Goal: Information Seeking & Learning: Find specific fact

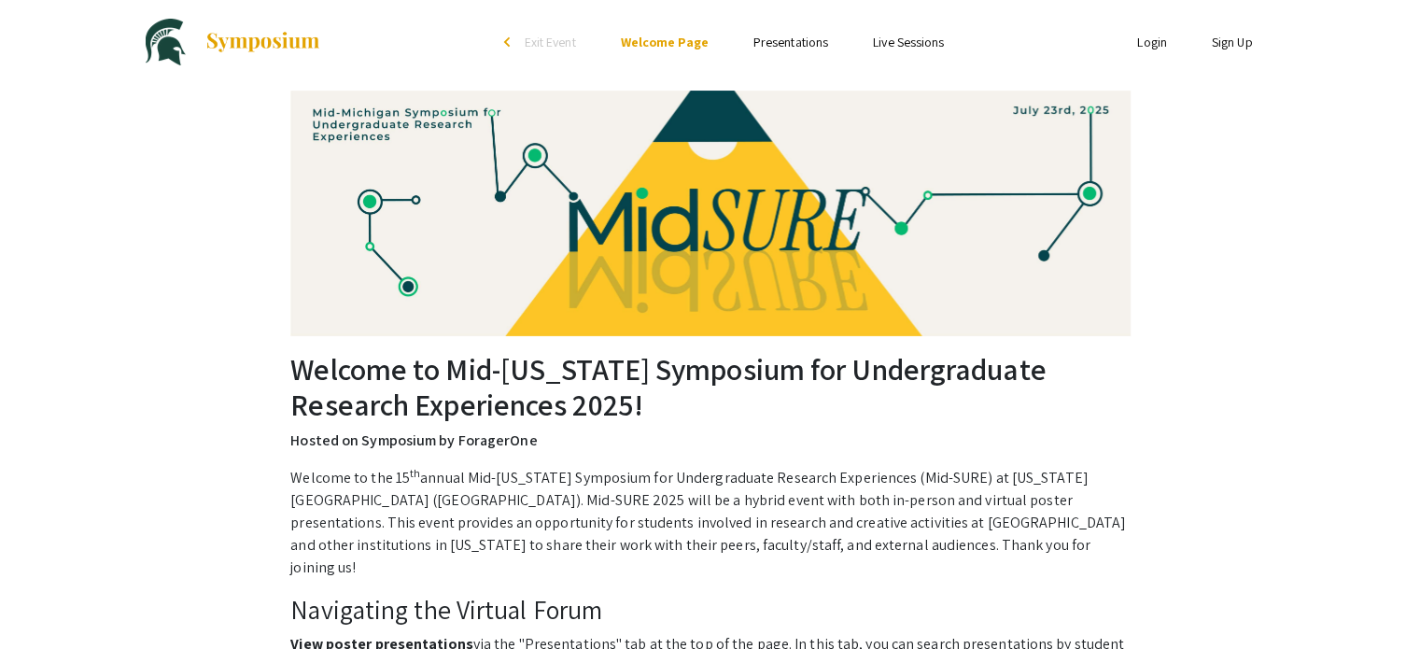
click at [785, 51] on li "Presentations" at bounding box center [790, 42] width 119 height 22
click at [786, 42] on link "Presentations" at bounding box center [790, 42] width 75 height 17
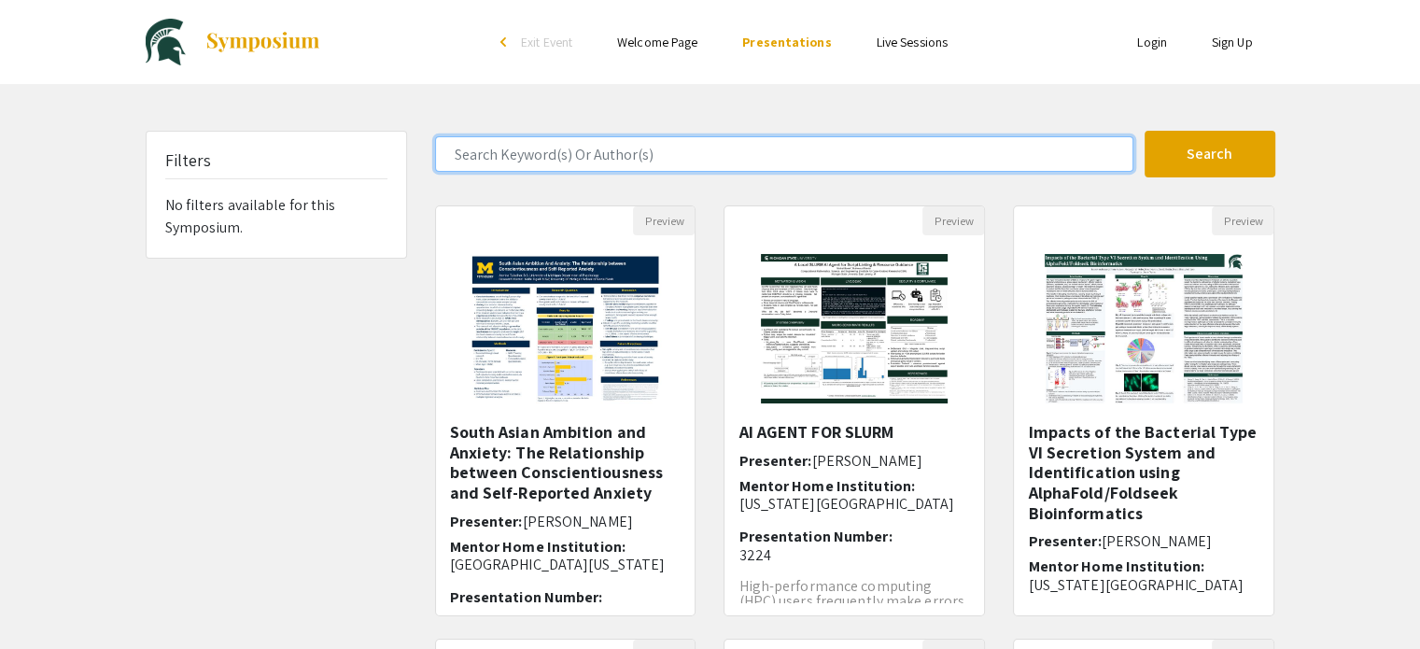
click at [667, 154] on input "Search Keyword(s) Or Author(s)" at bounding box center [784, 153] width 698 height 35
type input "[PERSON_NAME]"
click at [1144, 131] on button "Search" at bounding box center [1209, 154] width 131 height 47
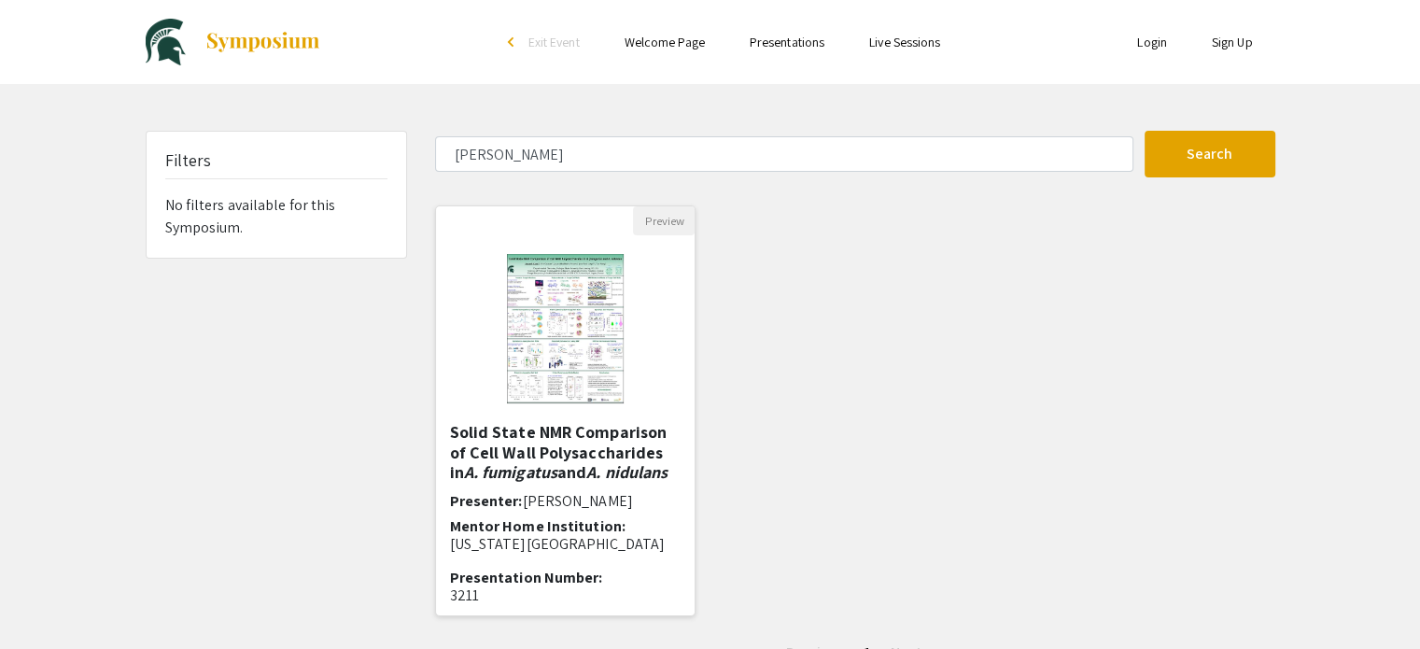
click at [595, 471] on em "A. nidulans" at bounding box center [626, 471] width 81 height 21
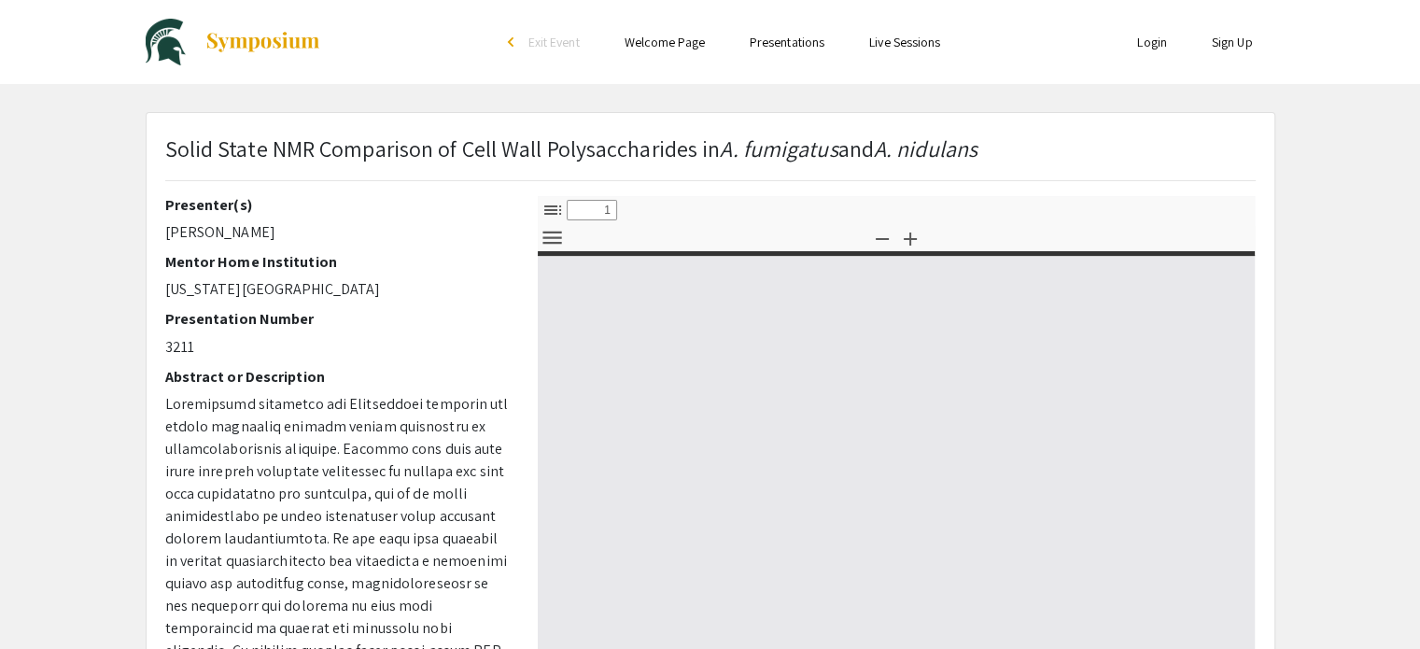
select select "custom"
type input "0"
select select "custom"
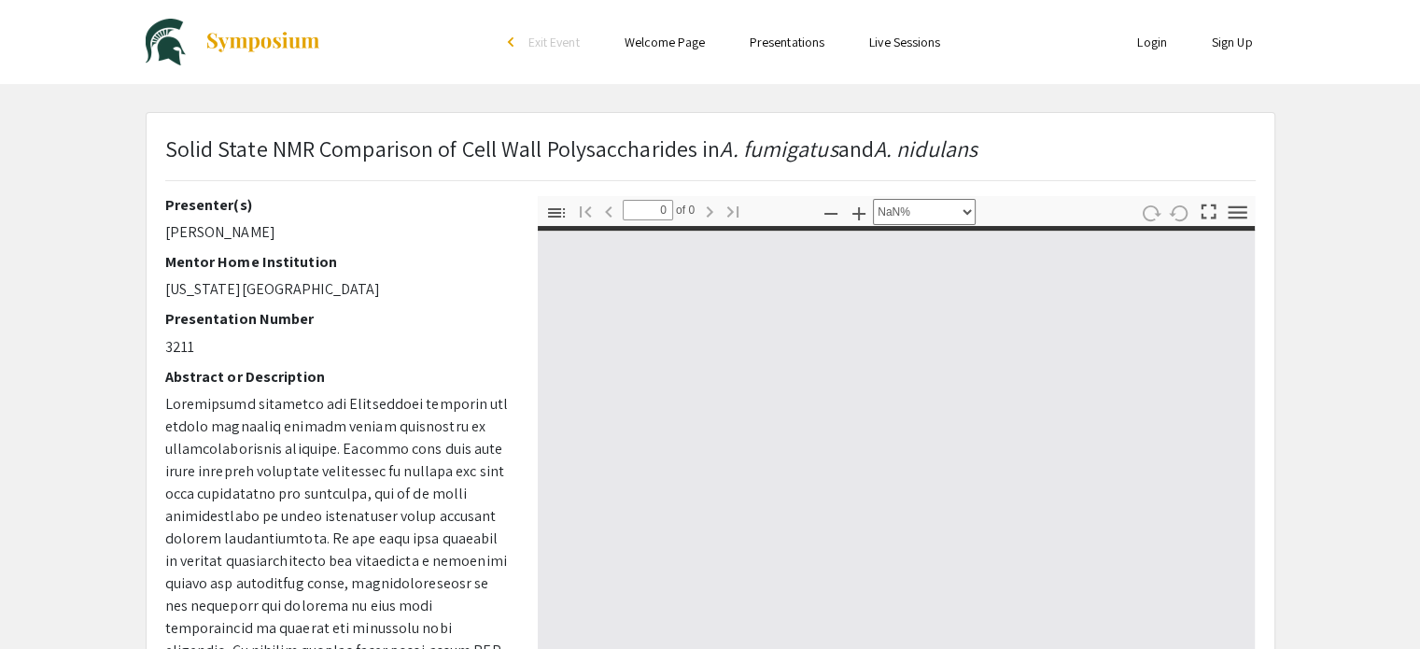
type input "1"
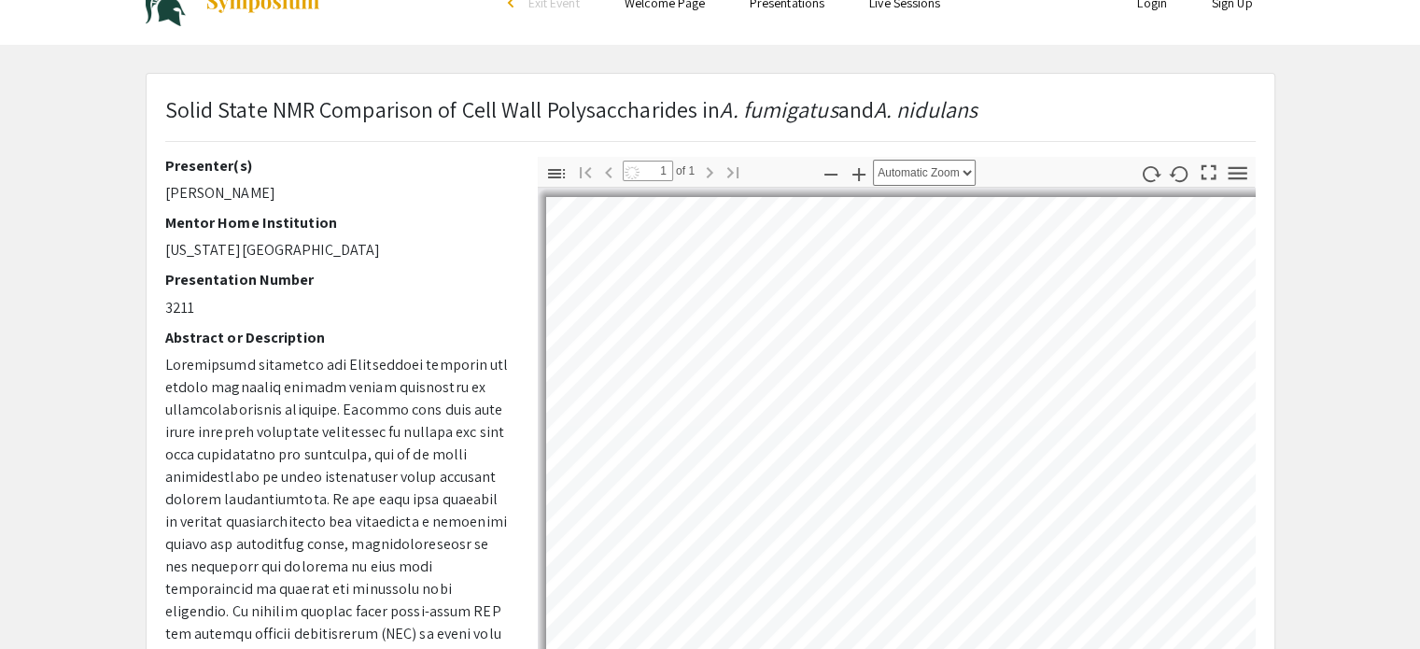
scroll to position [41, 0]
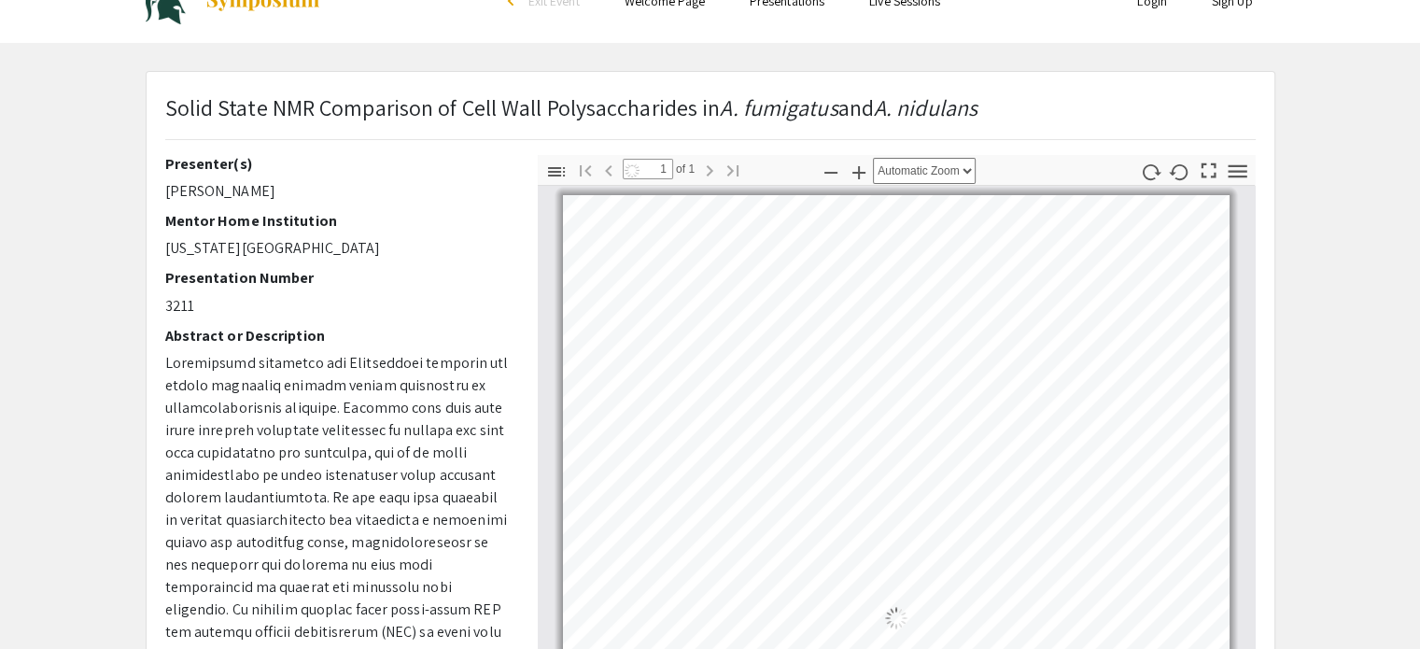
select select "auto"
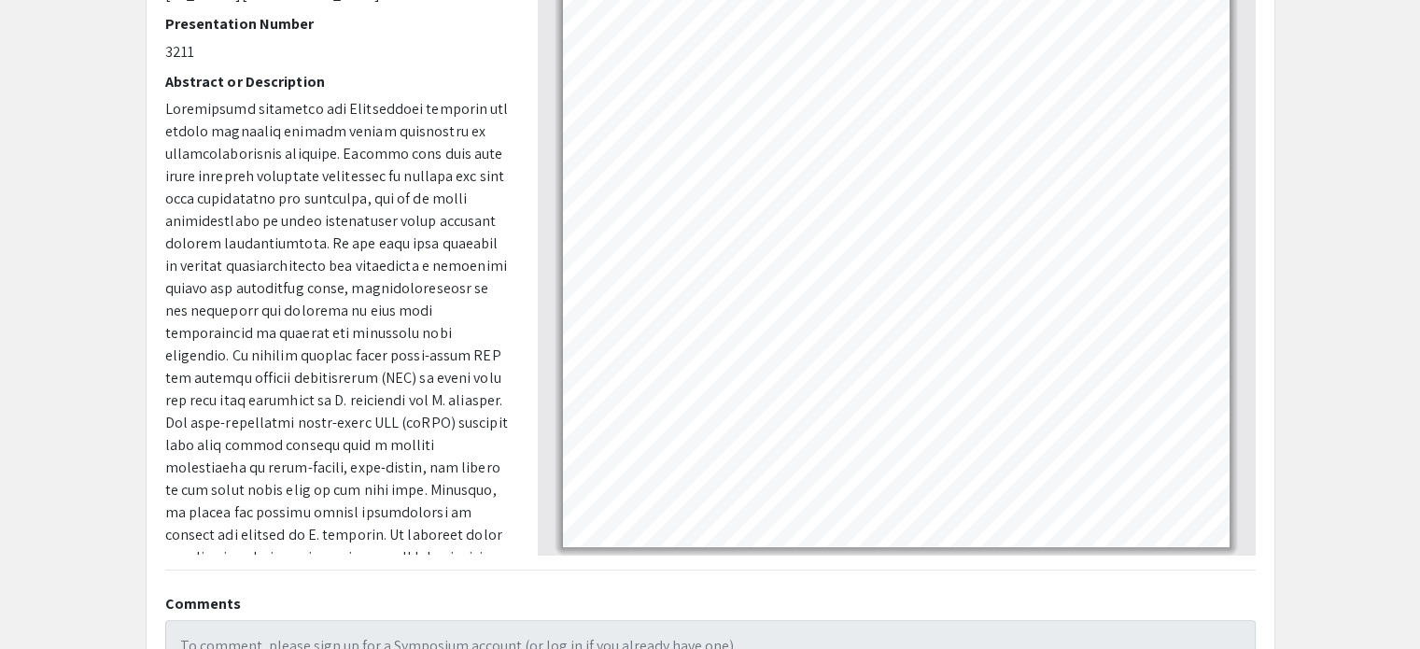
scroll to position [60, 0]
